Goal: Task Accomplishment & Management: Use online tool/utility

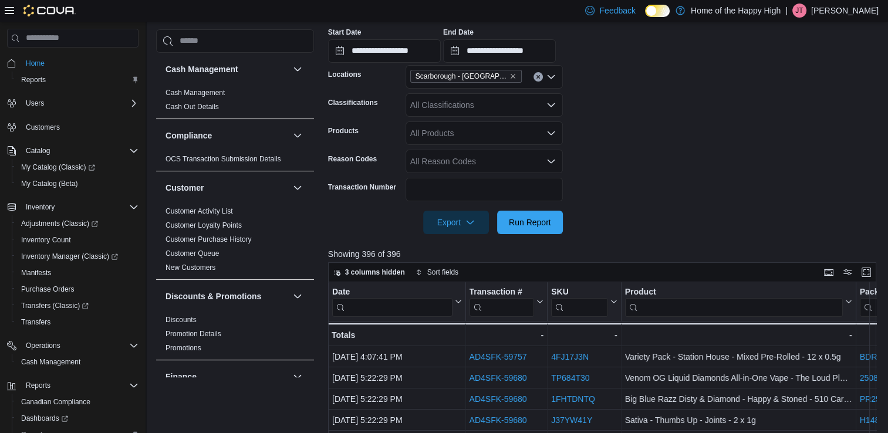
scroll to position [293, 0]
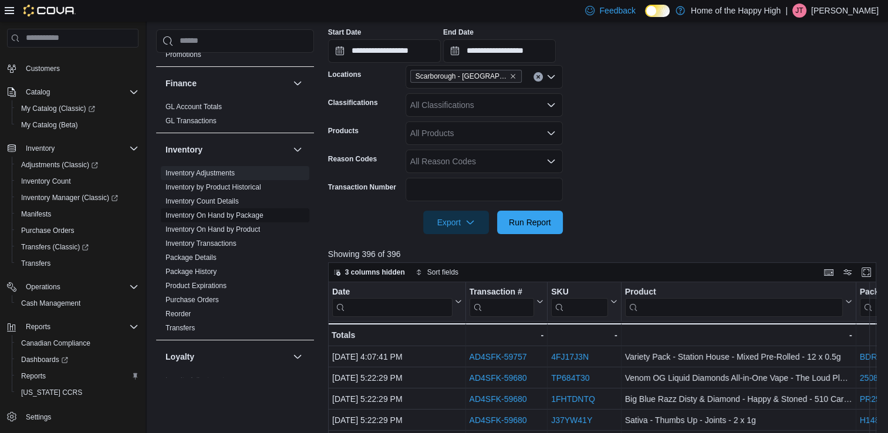
click at [221, 215] on link "Inventory On Hand by Package" at bounding box center [215, 215] width 98 height 8
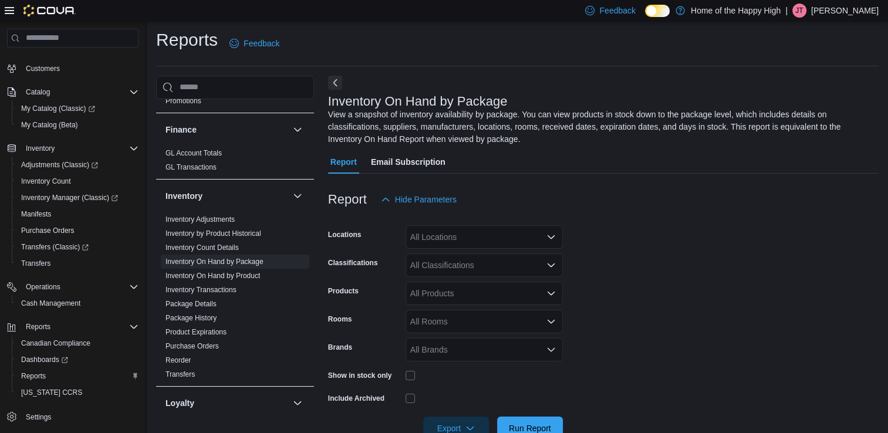
scroll to position [33, 0]
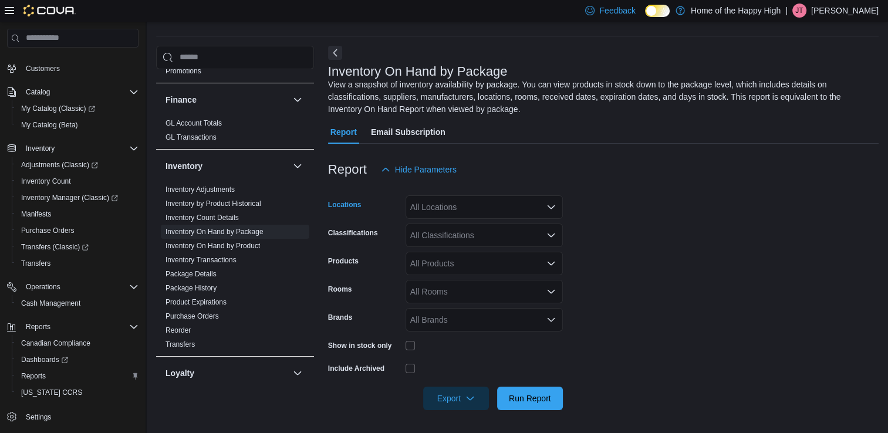
click at [436, 208] on div "All Locations" at bounding box center [484, 206] width 157 height 23
type input "****"
click at [453, 229] on span "Choose from the following options" at bounding box center [448, 227] width 12 height 12
drag, startPoint x: 749, startPoint y: 162, endPoint x: 723, endPoint y: 170, distance: 27.7
click at [742, 162] on div "Report Hide Parameters" at bounding box center [603, 169] width 551 height 23
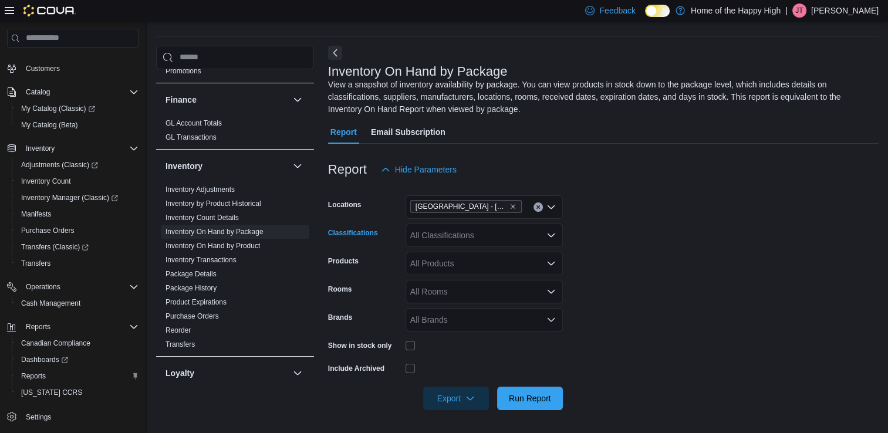
click at [485, 245] on div "All Classifications" at bounding box center [484, 235] width 157 height 23
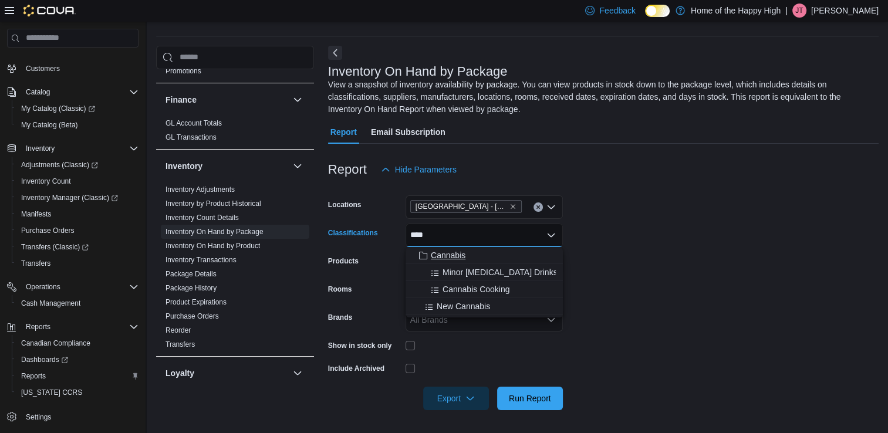
type input "****"
click at [471, 254] on div "Cannabis" at bounding box center [484, 255] width 143 height 12
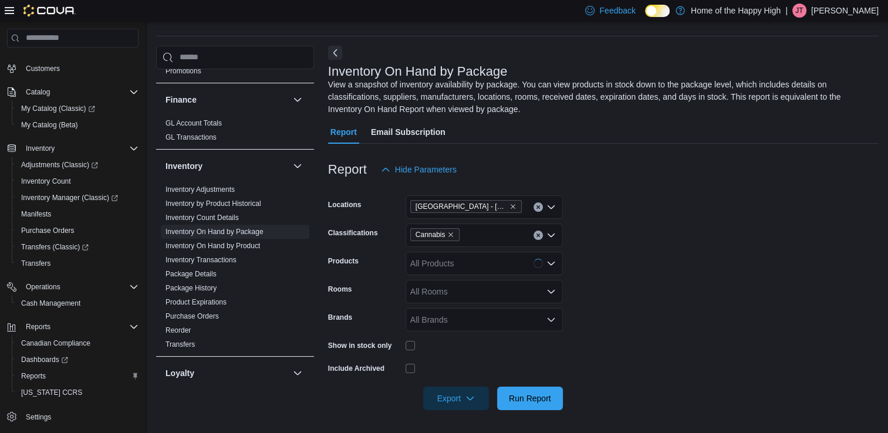
drag, startPoint x: 638, startPoint y: 223, endPoint x: 567, endPoint y: 343, distance: 139.7
click at [640, 221] on form "Locations [GEOGRAPHIC_DATA] - [GEOGRAPHIC_DATA][PERSON_NAME] - Fire & Flower Cl…" at bounding box center [603, 295] width 551 height 229
click at [526, 399] on span "Run Report" at bounding box center [530, 398] width 42 height 12
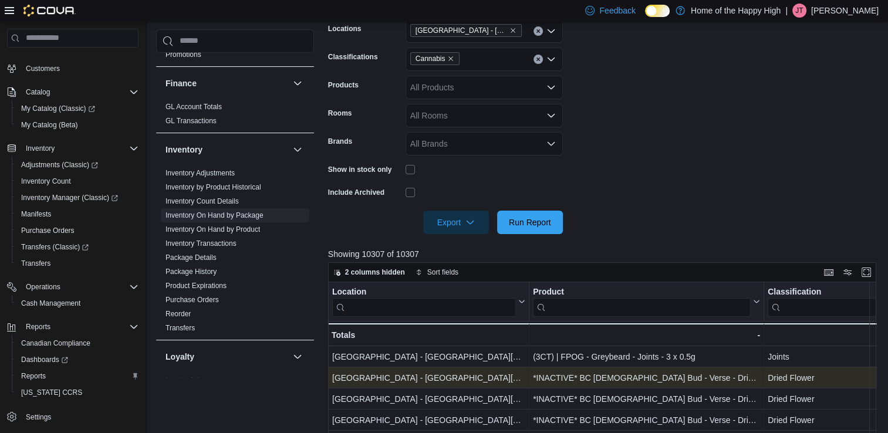
scroll to position [326, 0]
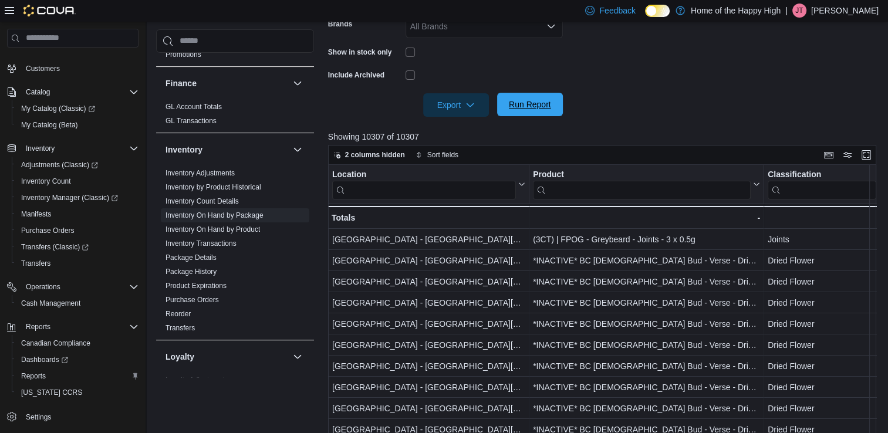
click at [531, 98] on span "Run Report" at bounding box center [530, 104] width 52 height 23
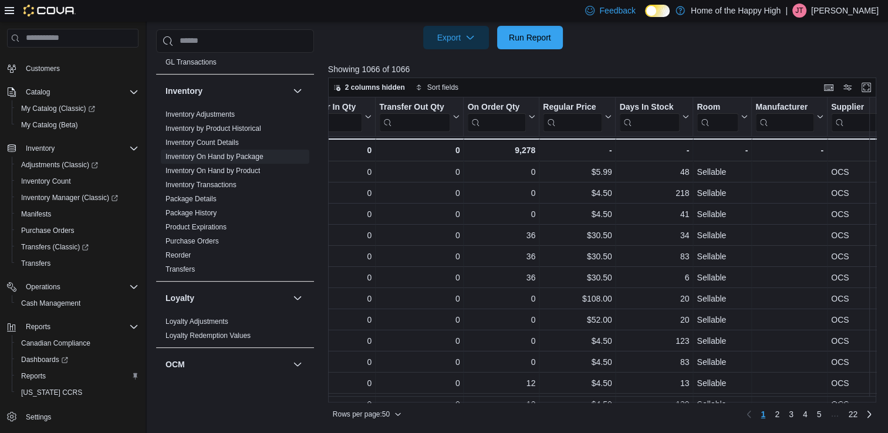
scroll to position [0, 1483]
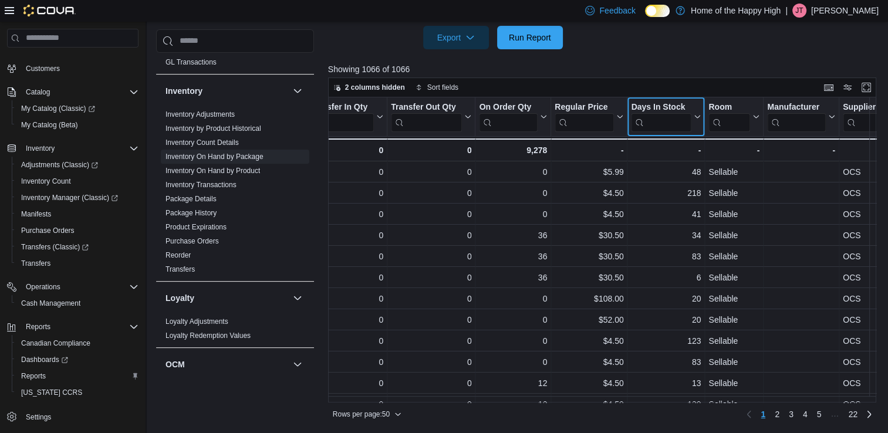
click at [697, 117] on icon at bounding box center [695, 116] width 9 height 7
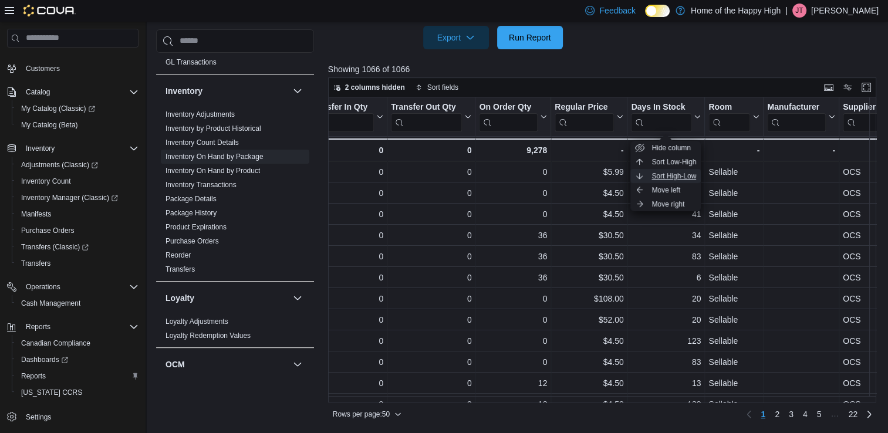
click at [662, 170] on button "Sort High-Low" at bounding box center [665, 176] width 70 height 14
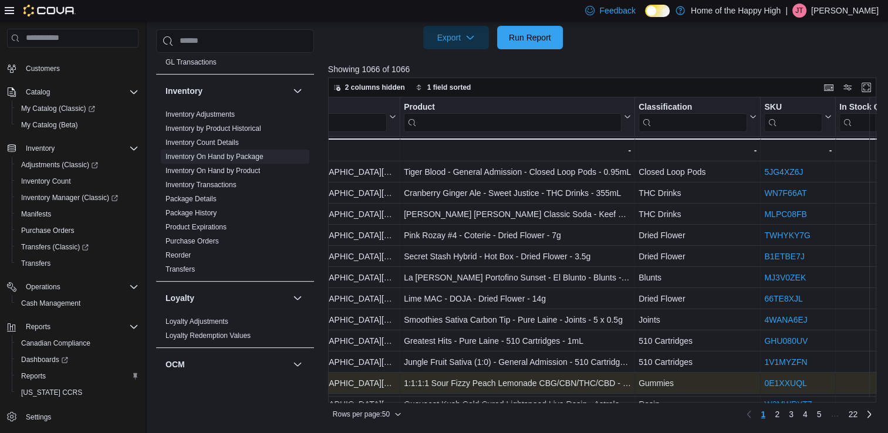
scroll to position [0, 129]
